Goal: Task Accomplishment & Management: Use online tool/utility

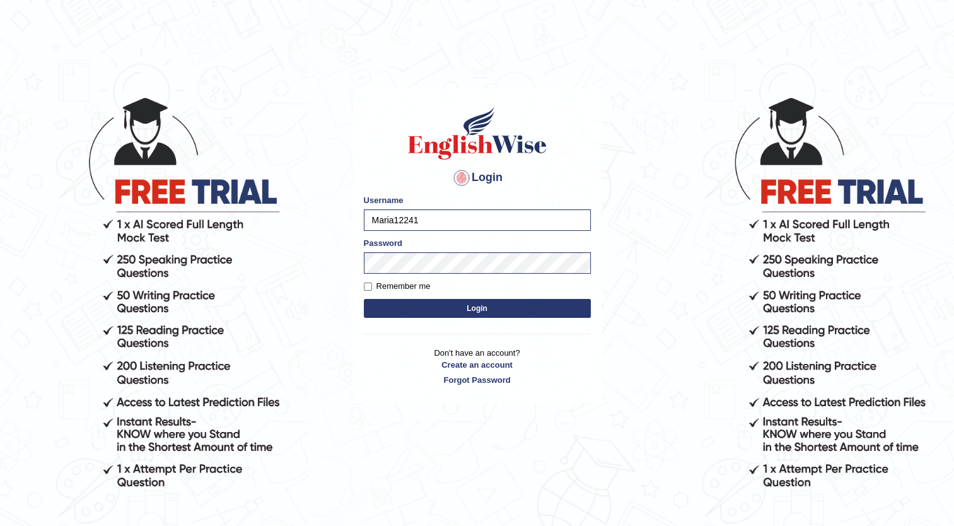
type input "Maria1224"
click at [668, 287] on body "Login Please fix the following errors: Username Maria1224 Password Remember me …" at bounding box center [477, 311] width 954 height 526
click at [368, 283] on input "Remember me" at bounding box center [368, 286] width 8 height 8
checkbox input "true"
click at [464, 316] on button "Login" at bounding box center [477, 308] width 227 height 19
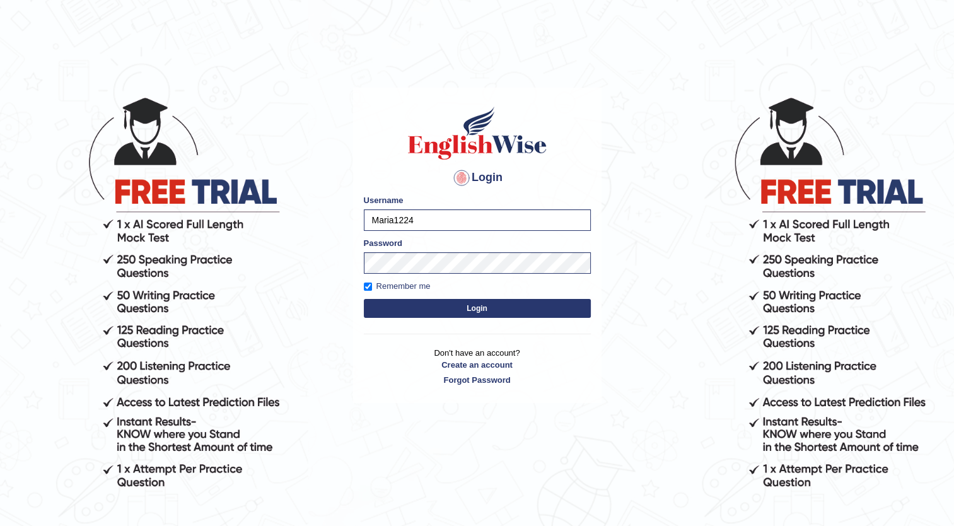
click at [472, 310] on button "Login" at bounding box center [477, 308] width 227 height 19
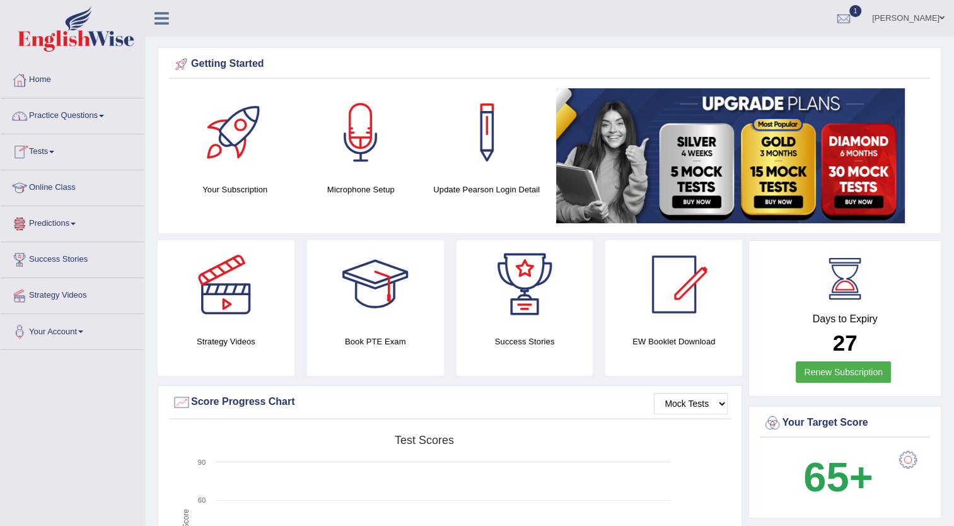
click at [83, 186] on link "Online Class" at bounding box center [73, 186] width 144 height 32
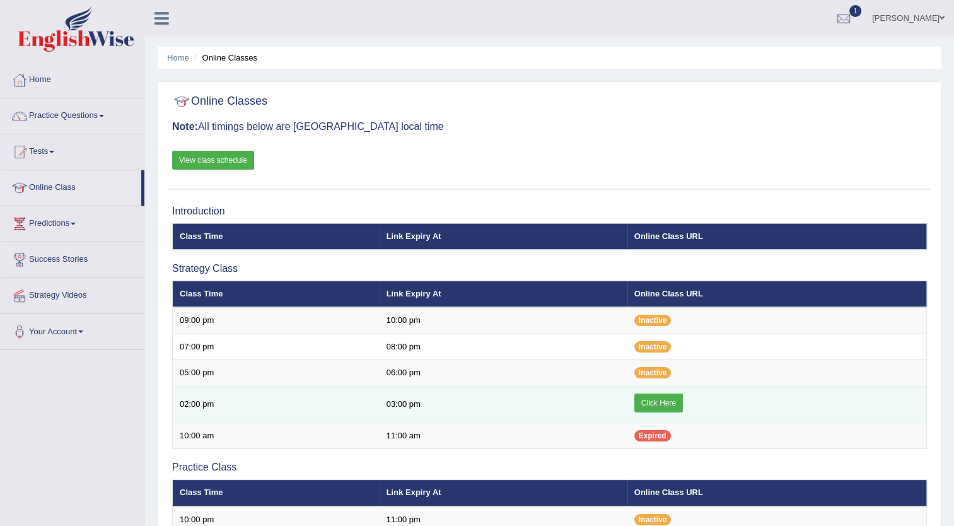
click at [452, 405] on td "03:00 pm" at bounding box center [503, 404] width 248 height 37
click at [669, 397] on link "Click Here" at bounding box center [658, 402] width 49 height 19
